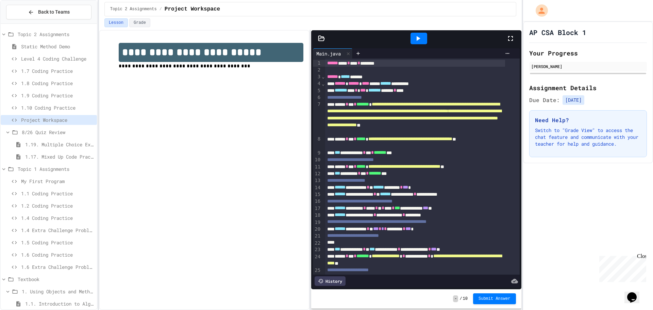
click at [305, 25] on div "Lesson Grade" at bounding box center [310, 22] width 412 height 9
click at [217, 148] on div "**********" at bounding box center [204, 170] width 211 height 280
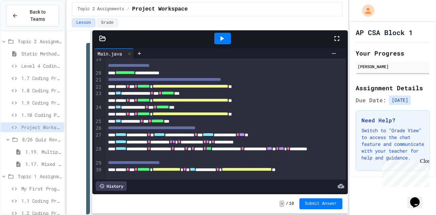
scroll to position [149, 0]
